Goal: Navigation & Orientation: Find specific page/section

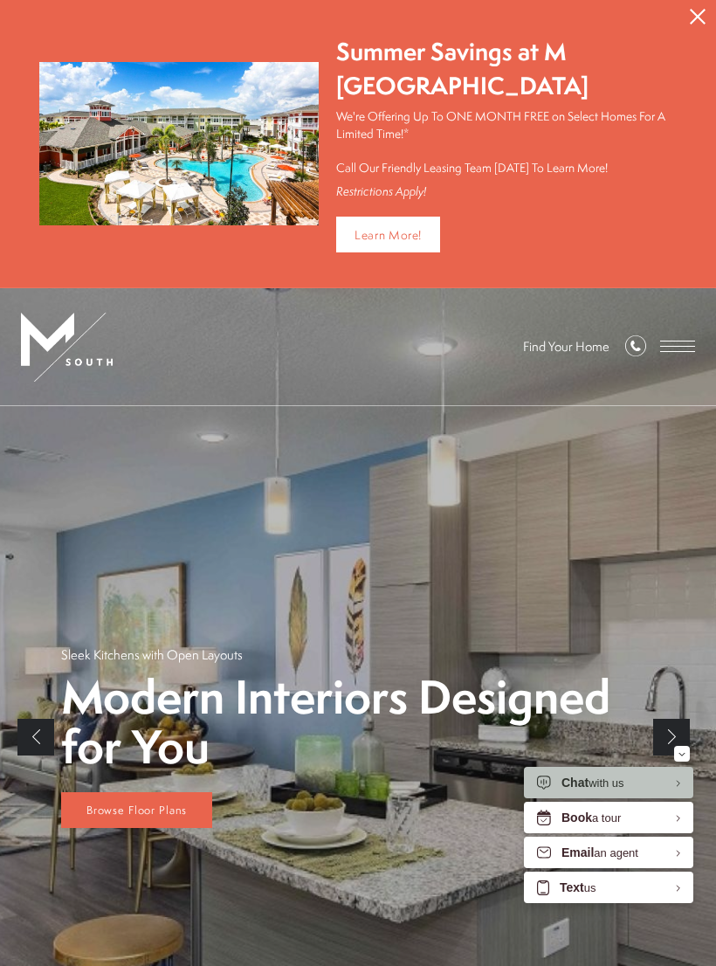
click at [683, 341] on span "Open Menu" at bounding box center [677, 341] width 35 height 1
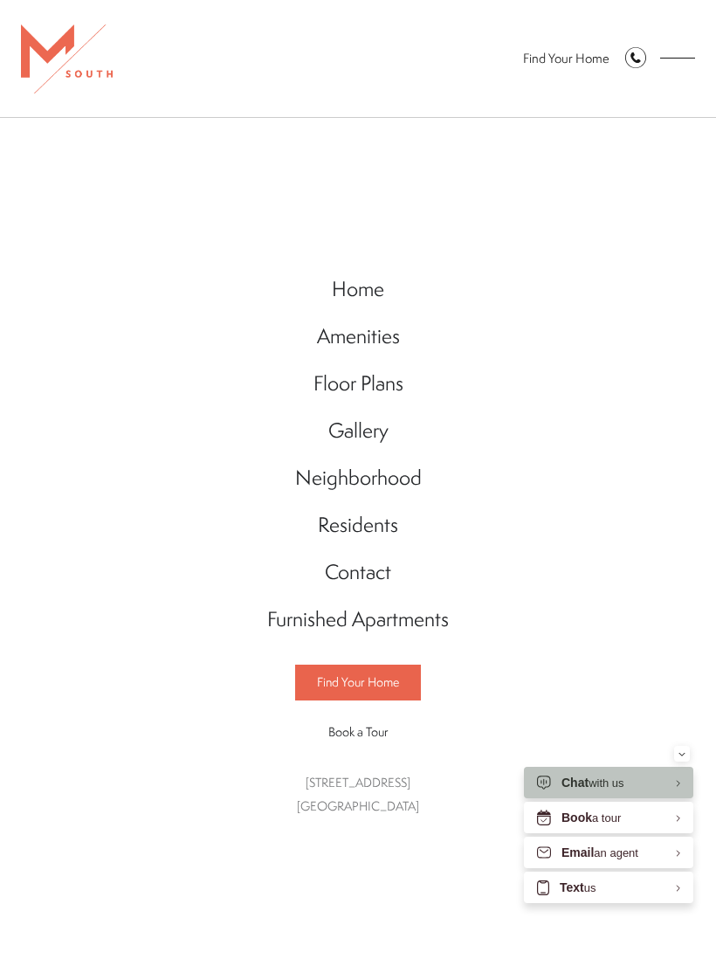
click at [389, 389] on span "Floor Plans" at bounding box center [359, 383] width 90 height 28
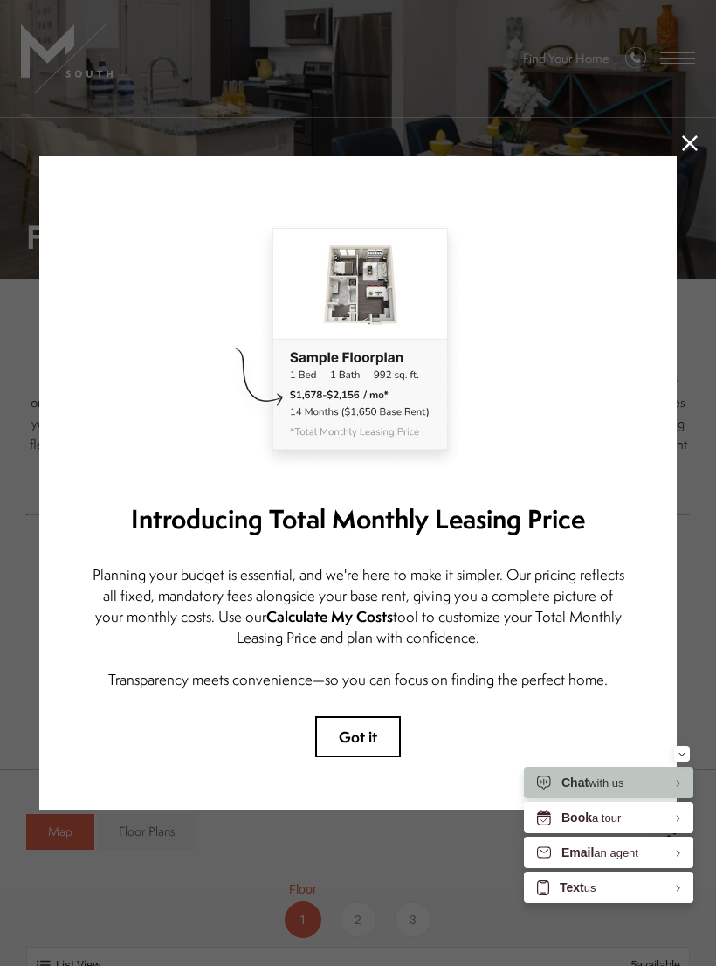
click at [369, 733] on button "Got it" at bounding box center [358, 736] width 86 height 41
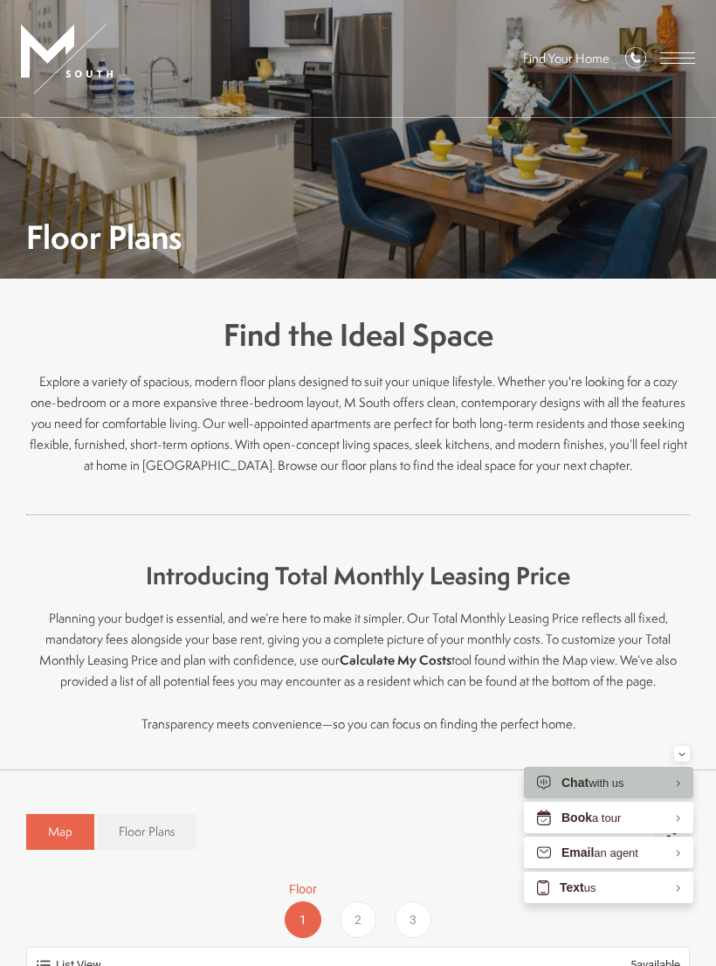
scroll to position [553, 0]
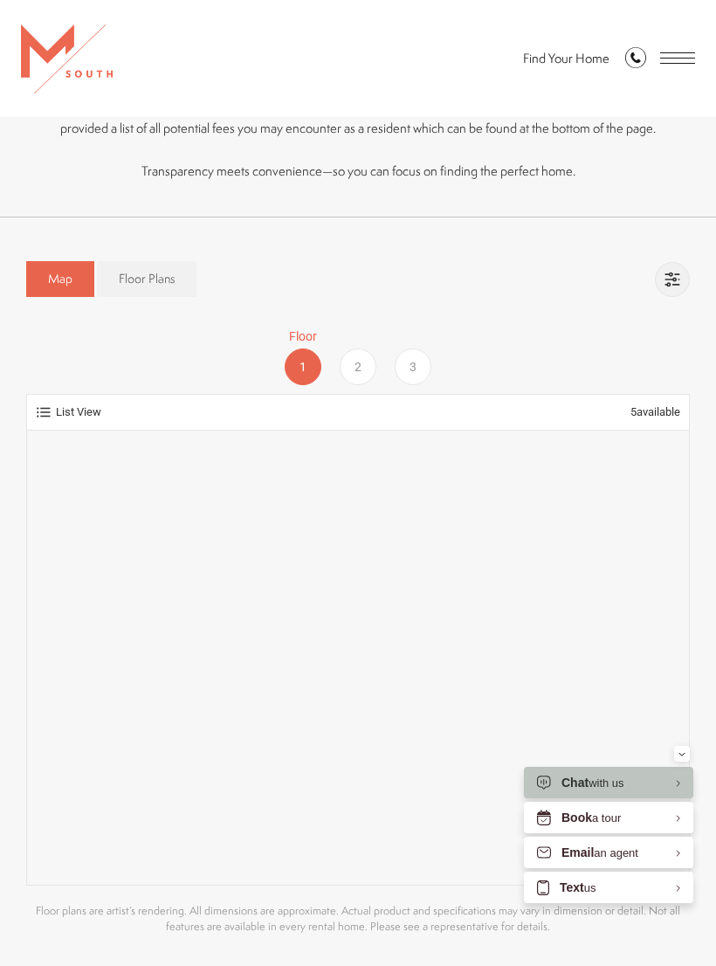
click at [363, 369] on div "2" at bounding box center [358, 366] width 37 height 37
click at [317, 365] on div "1" at bounding box center [303, 366] width 37 height 37
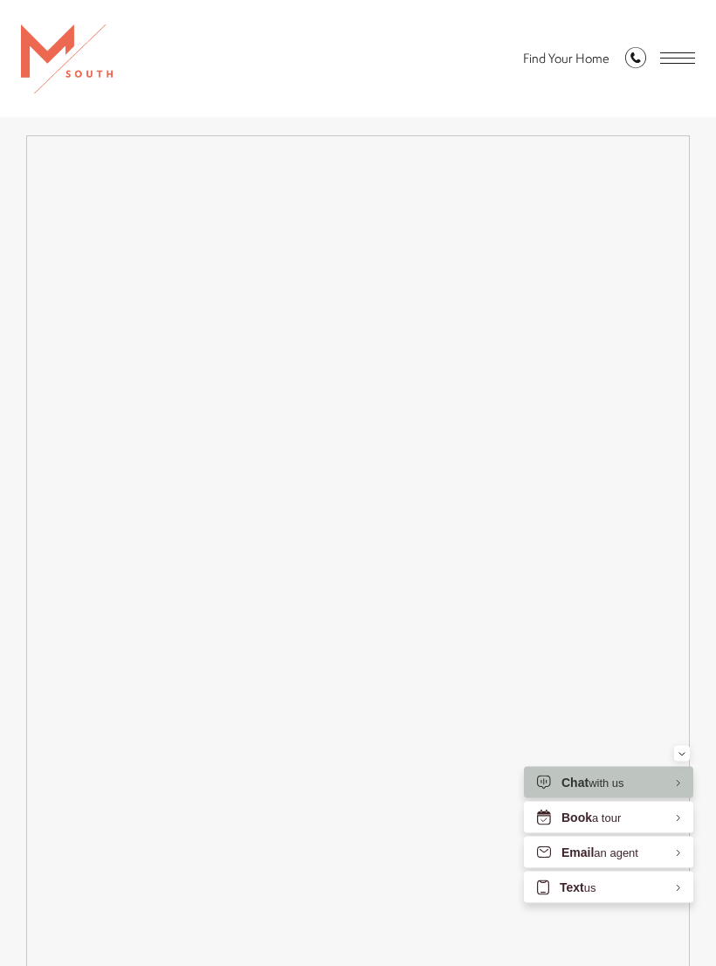
scroll to position [1530, 0]
click at [693, 655] on div "Easy-to-Use Guide To make things simple and clear, we have put together a list …" at bounding box center [358, 511] width 716 height 1039
click at [685, 55] on span "Open Menu" at bounding box center [677, 57] width 35 height 11
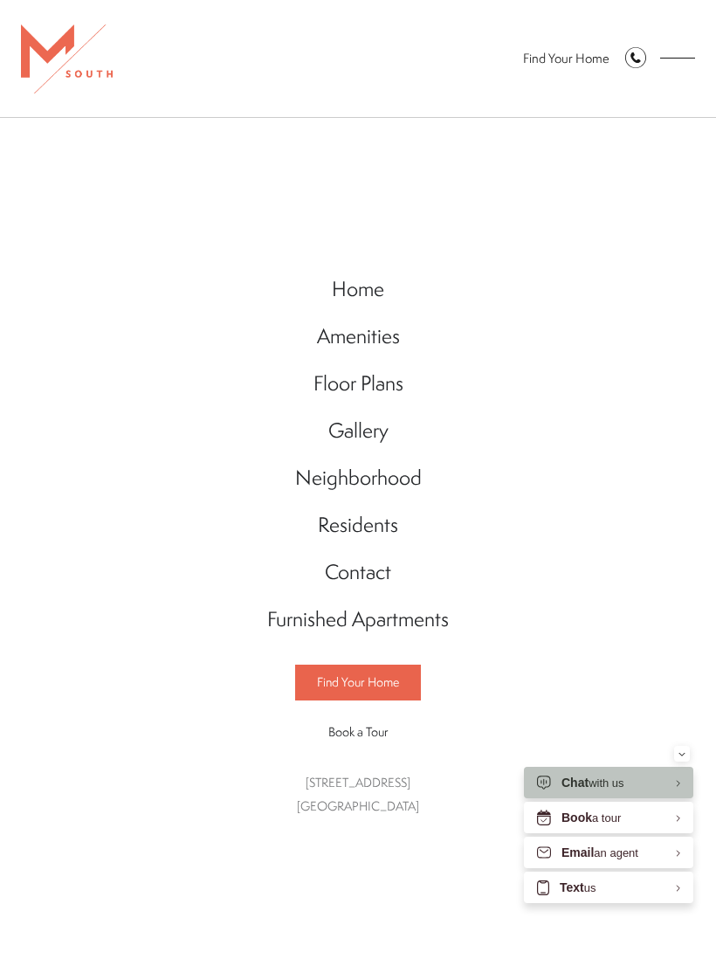
click at [388, 387] on span "Floor Plans" at bounding box center [359, 383] width 90 height 28
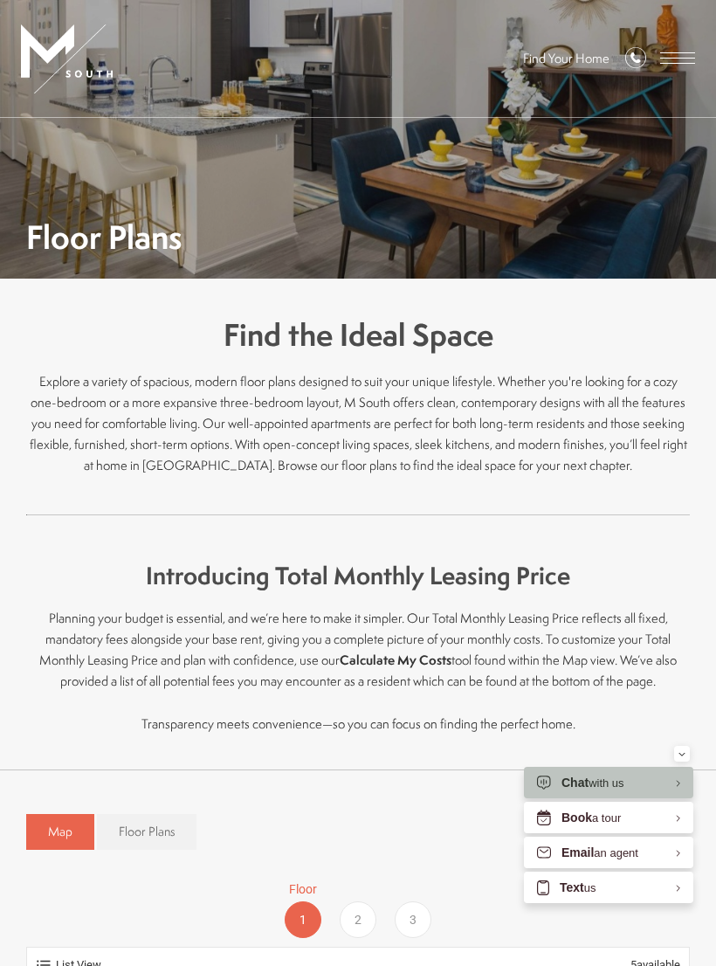
scroll to position [444, 0]
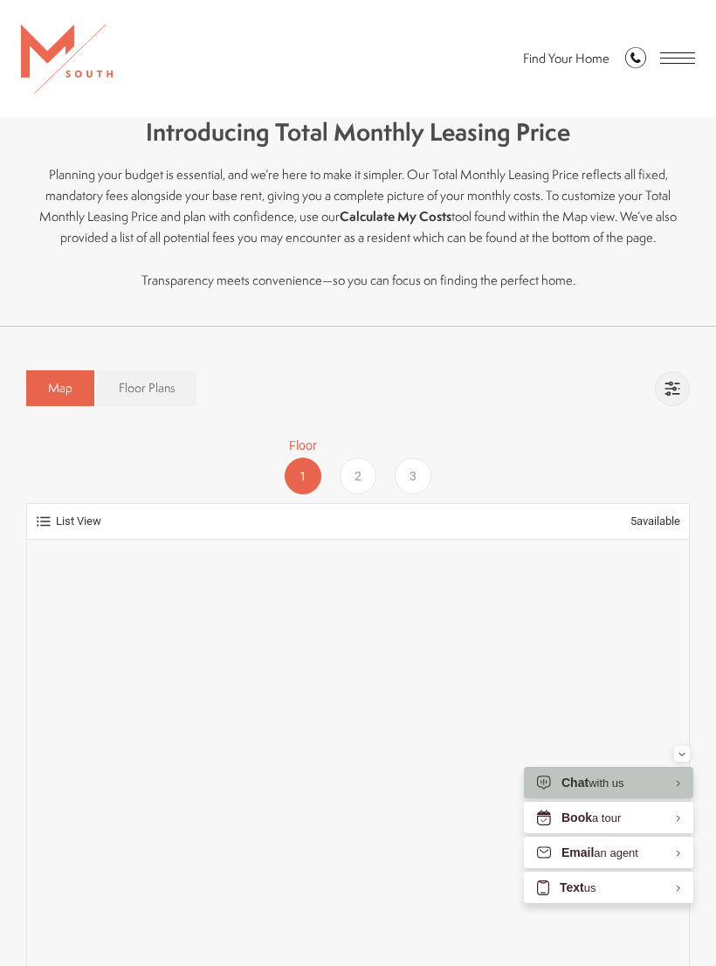
click at [159, 396] on span "Floor Plans" at bounding box center [147, 387] width 56 height 17
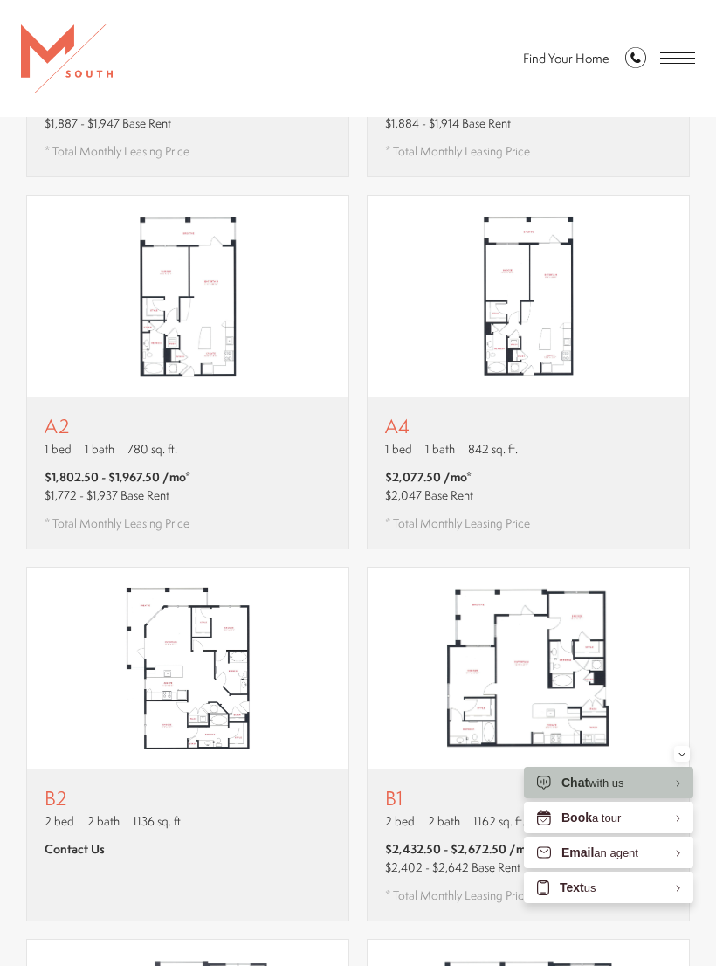
scroll to position [1052, 0]
